Goal: Find specific page/section: Find specific page/section

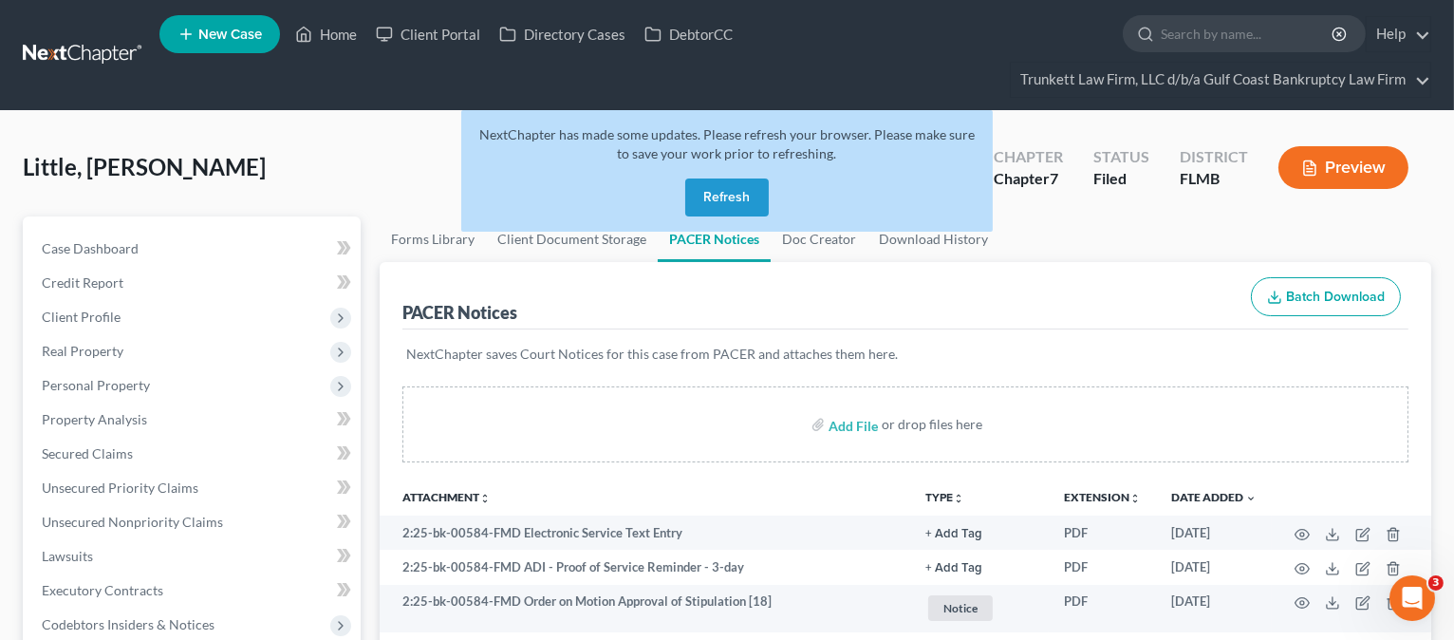
click at [737, 192] on button "Refresh" at bounding box center [727, 197] width 84 height 38
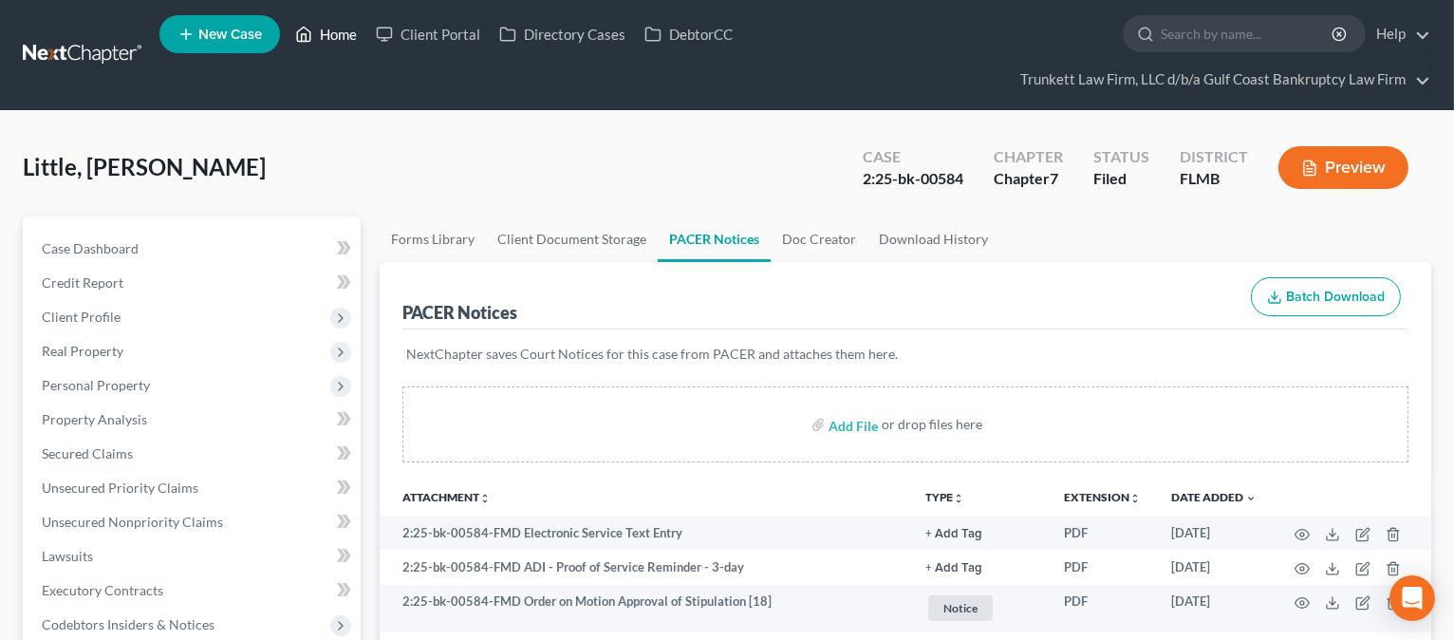
drag, startPoint x: 330, startPoint y: 28, endPoint x: 350, endPoint y: 37, distance: 21.7
click at [331, 28] on link "Home" at bounding box center [326, 34] width 81 height 34
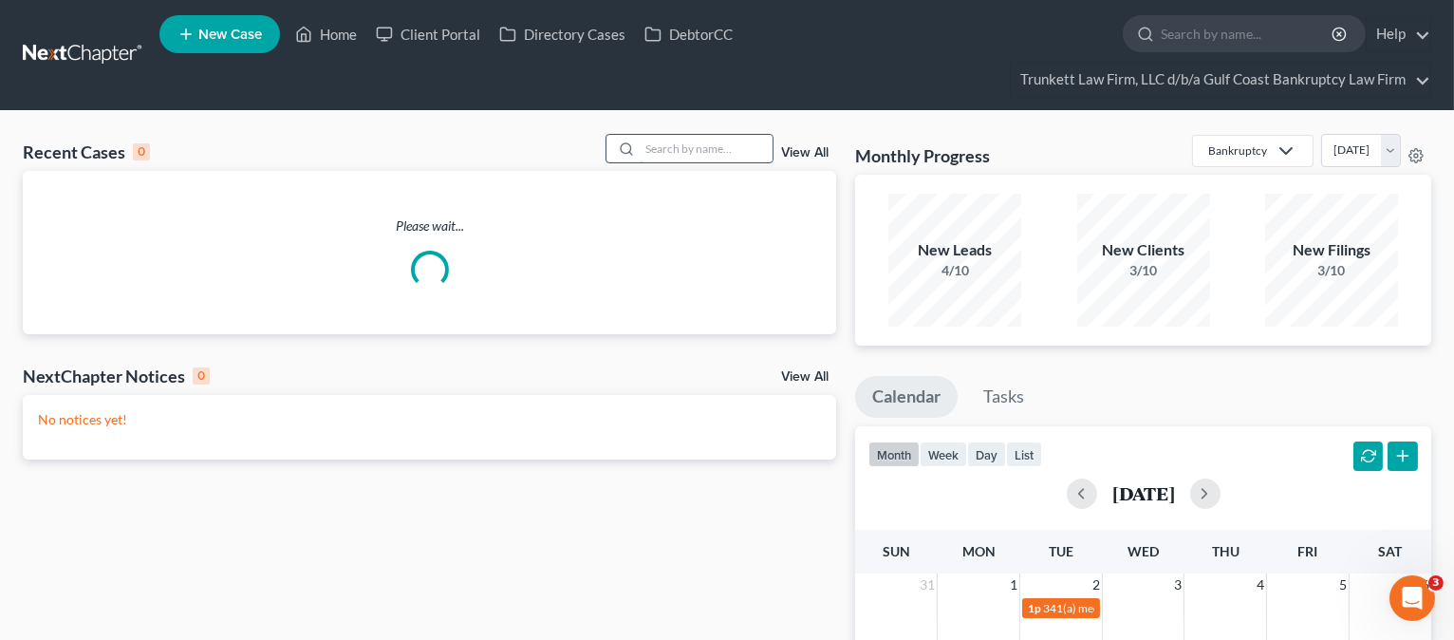
click at [665, 140] on input "search" at bounding box center [706, 149] width 133 height 28
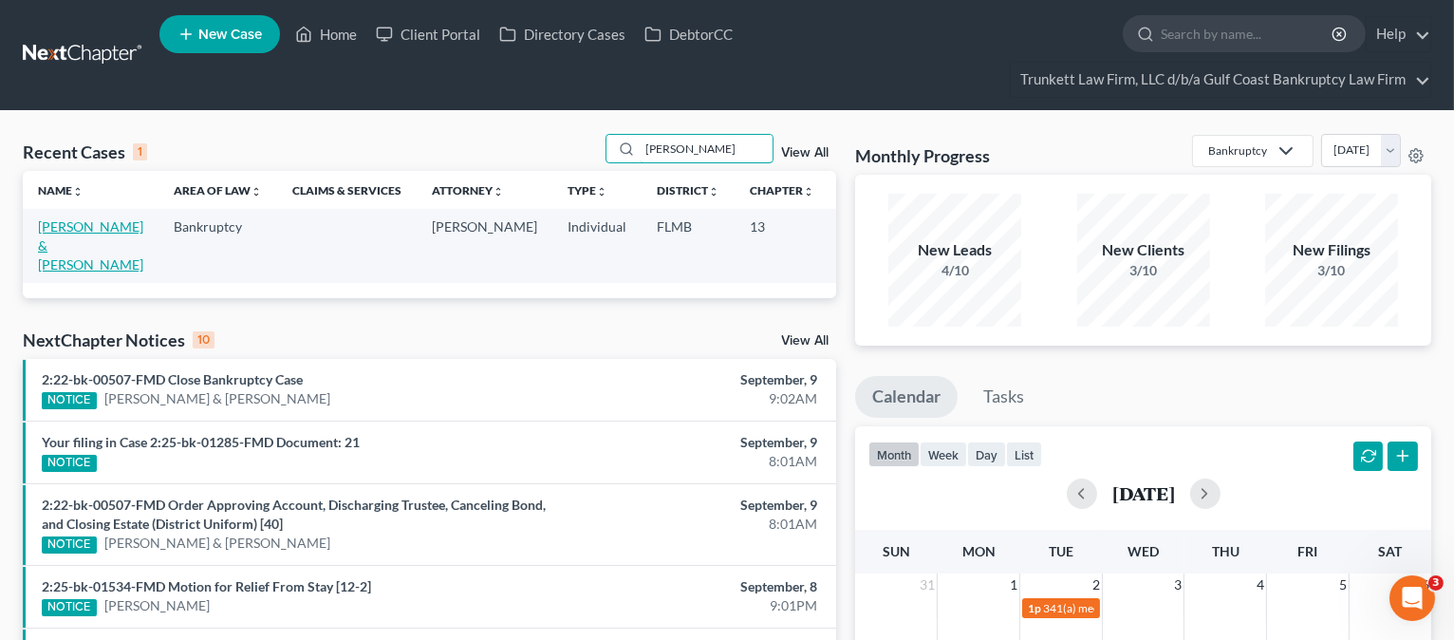
type input "[PERSON_NAME]"
click at [46, 268] on link "Kelly, Jessica & Billy" at bounding box center [90, 245] width 105 height 54
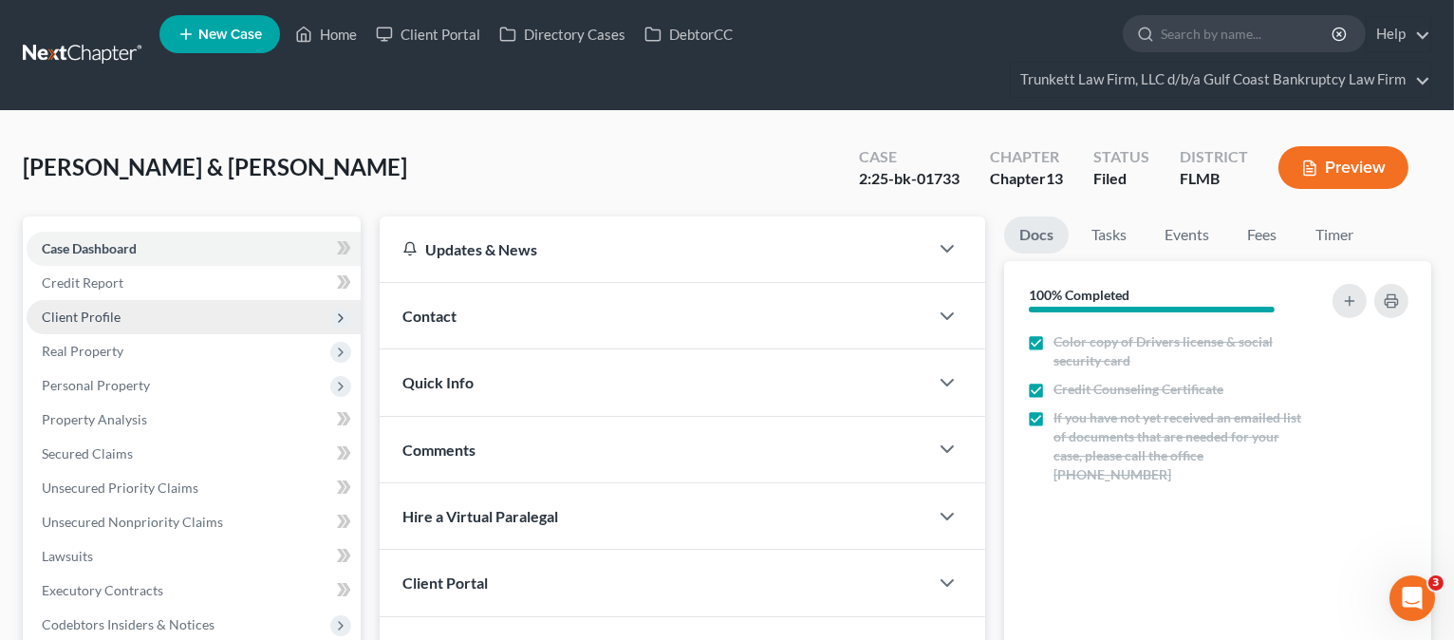
click at [74, 318] on span "Client Profile" at bounding box center [81, 316] width 79 height 16
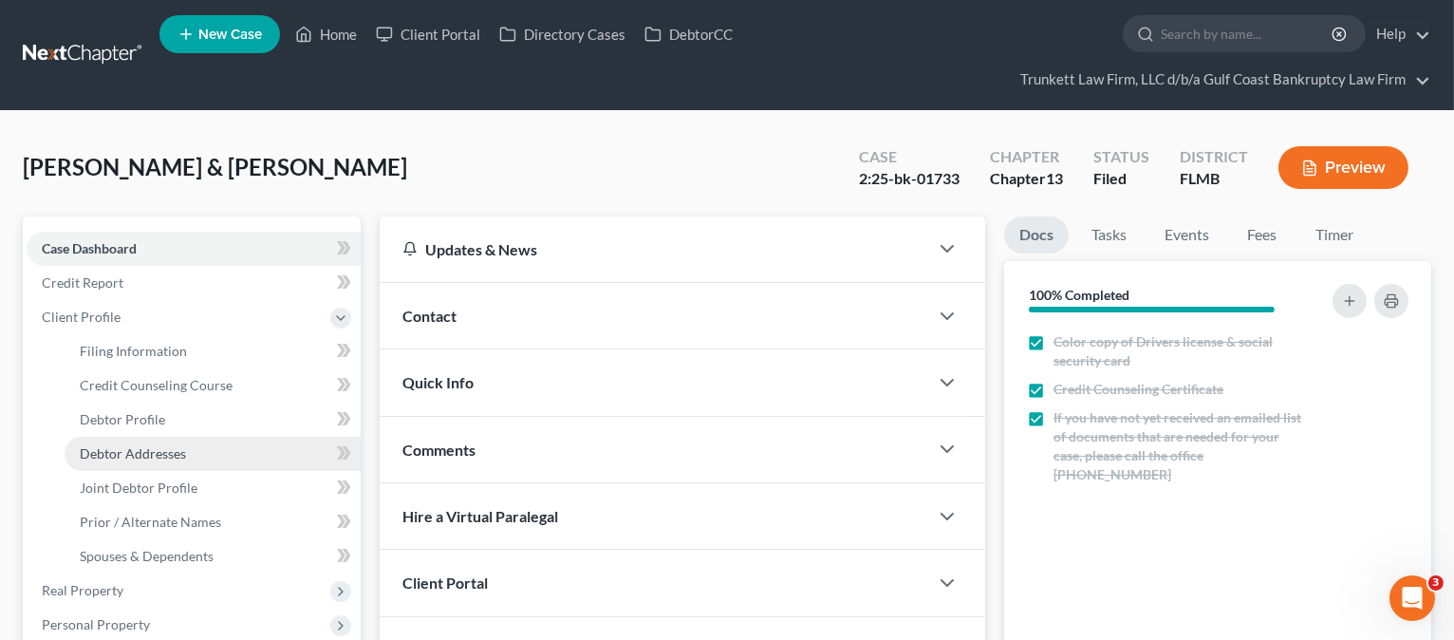
click at [110, 453] on span "Debtor Addresses" at bounding box center [133, 453] width 106 height 16
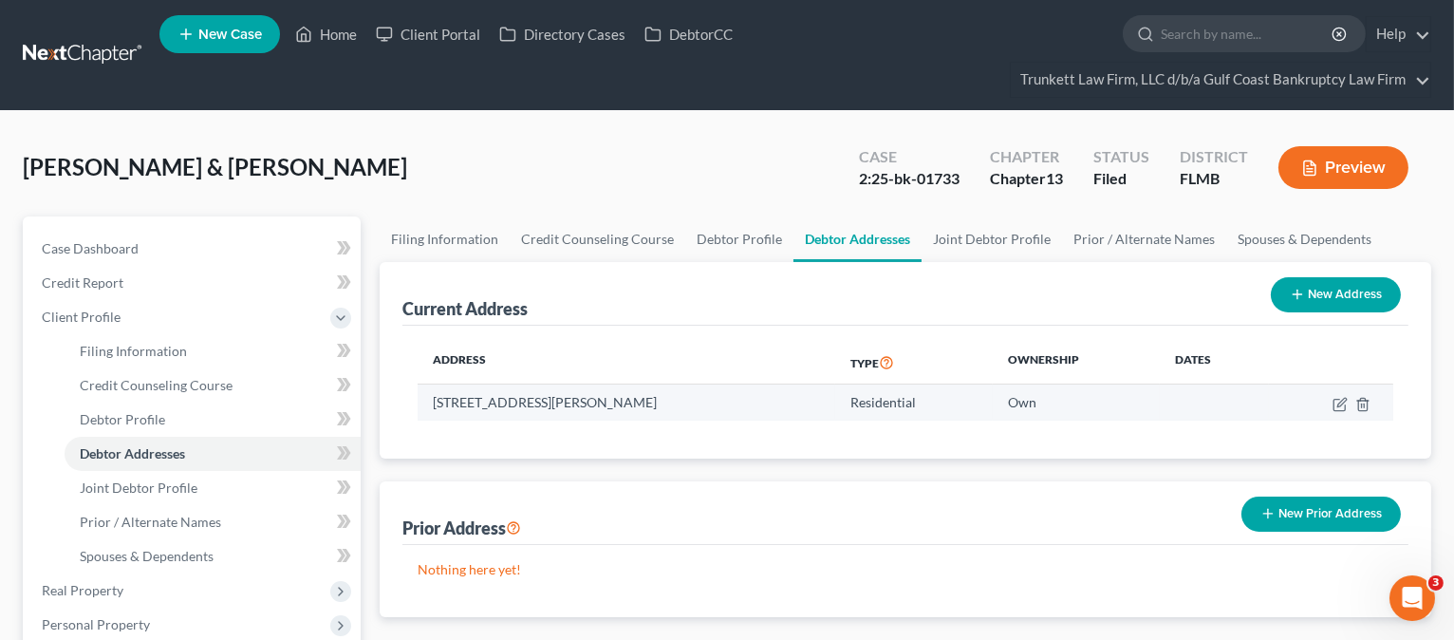
drag, startPoint x: 695, startPoint y: 397, endPoint x: 417, endPoint y: 408, distance: 278.3
click at [418, 408] on td "8940 Water Tupelo DR, Fort Myers, FL 33912" at bounding box center [627, 402] width 418 height 36
copy td "8940 Water Tupelo DR, Fort Myers, FL 33912"
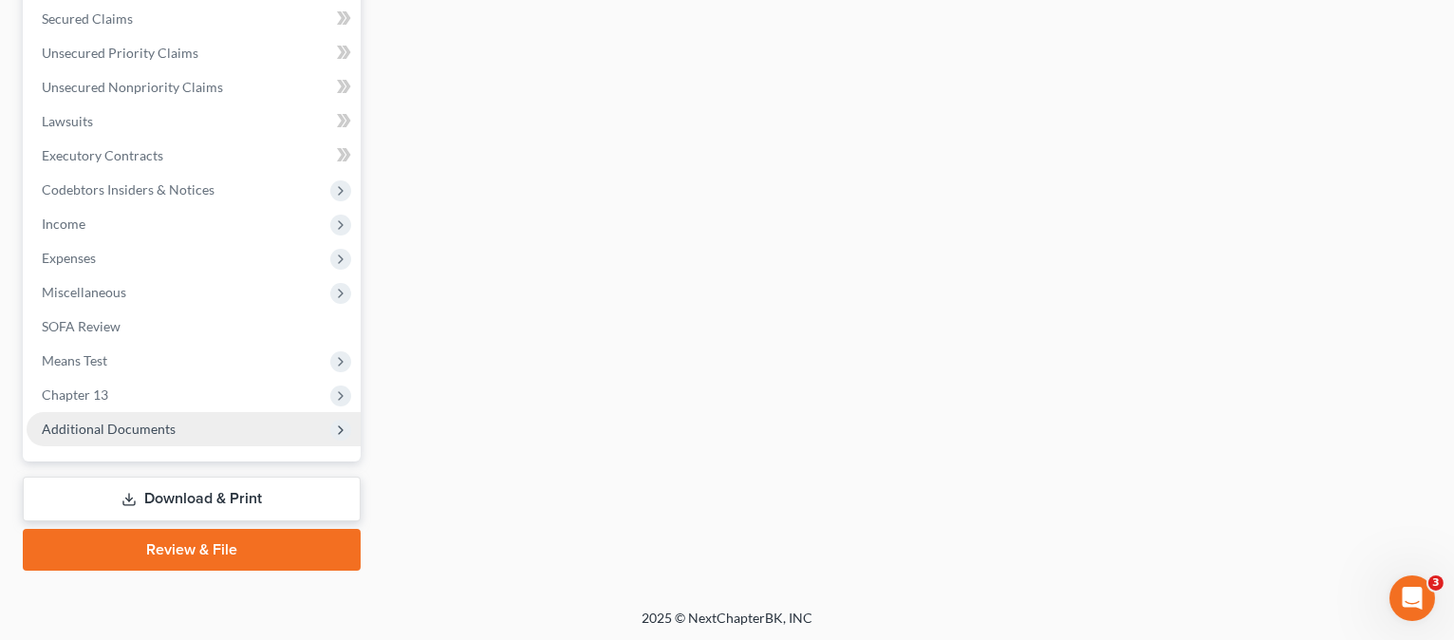
click at [159, 433] on span "Additional Documents" at bounding box center [109, 428] width 134 height 16
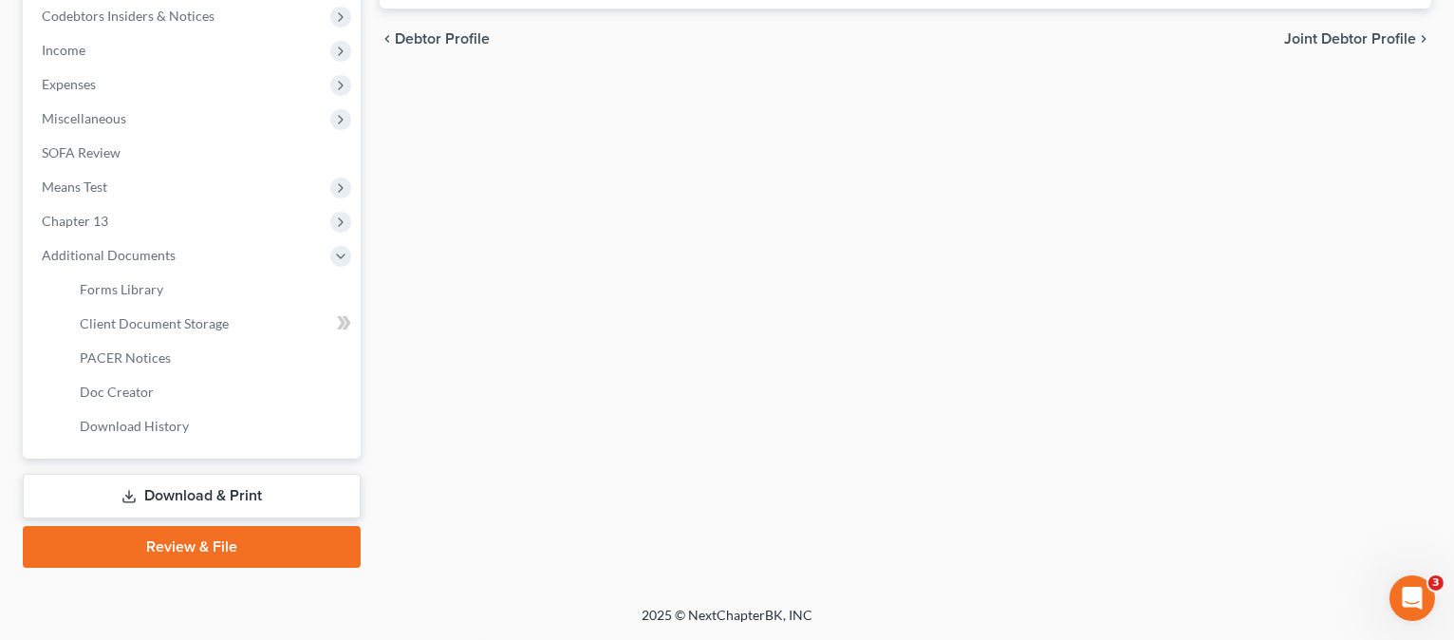
scroll to position [435, 0]
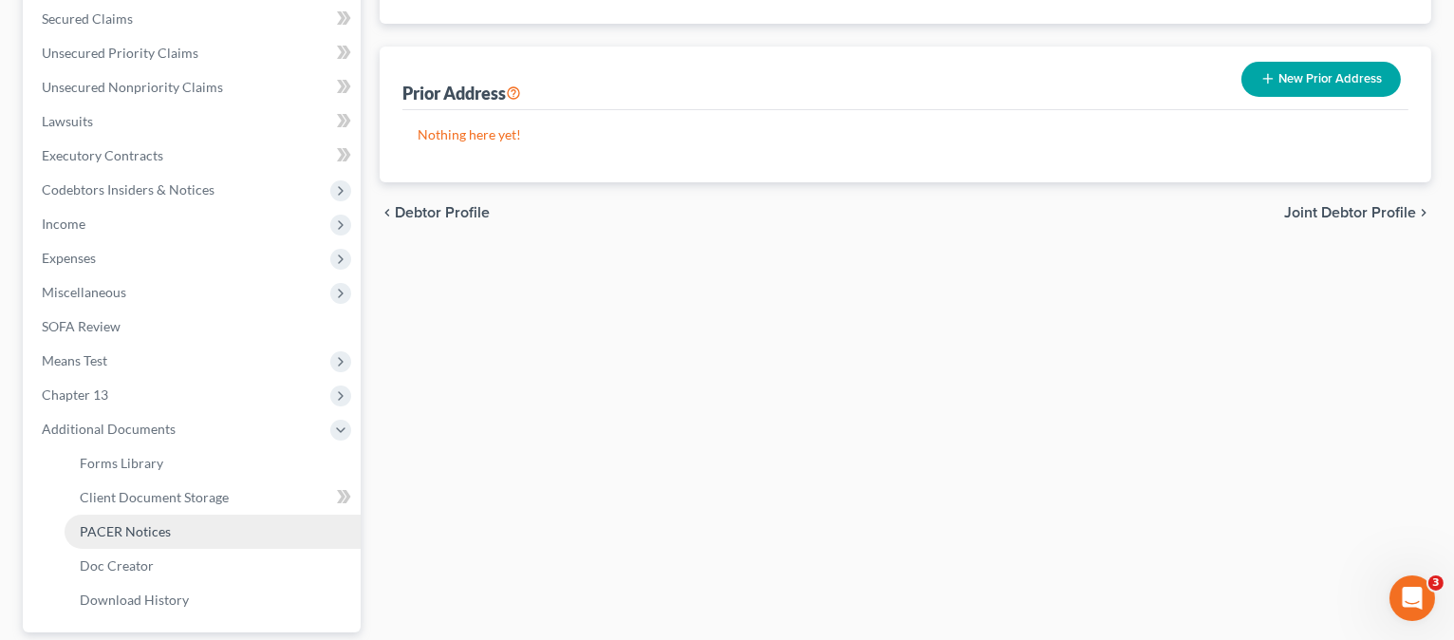
click at [187, 526] on link "PACER Notices" at bounding box center [213, 531] width 296 height 34
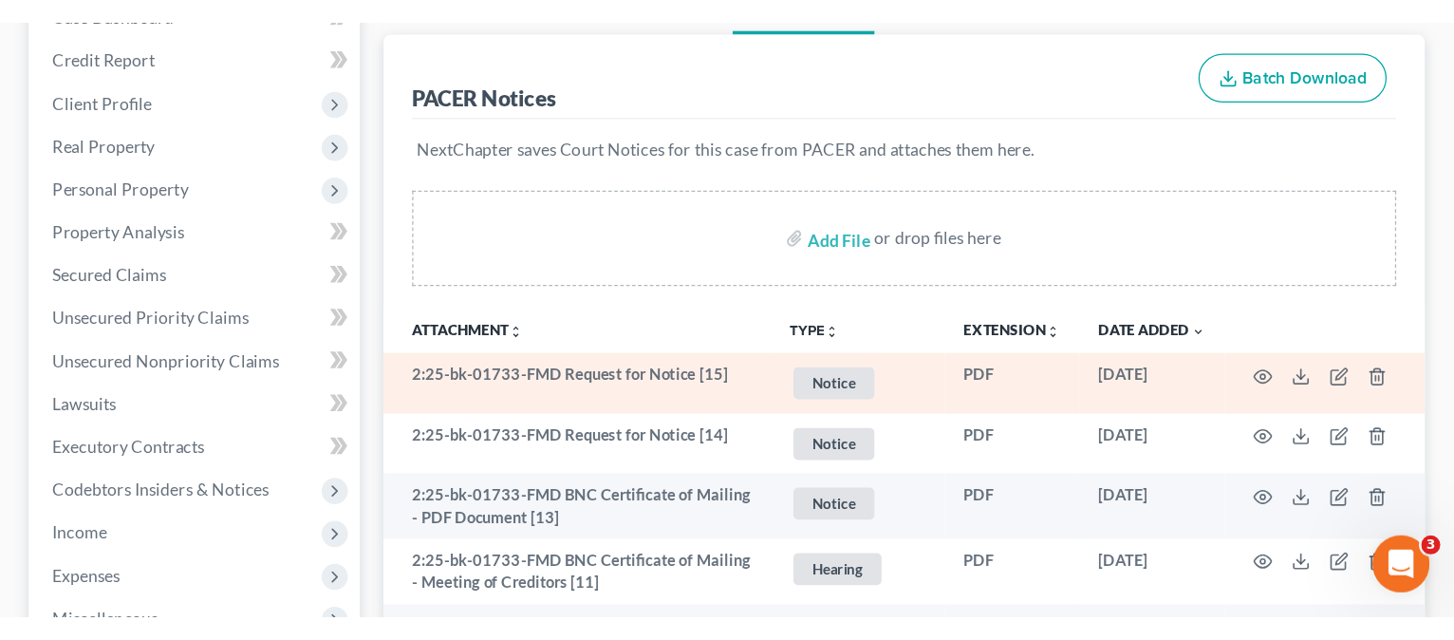
scroll to position [252, 0]
